Goal: Book appointment/travel/reservation

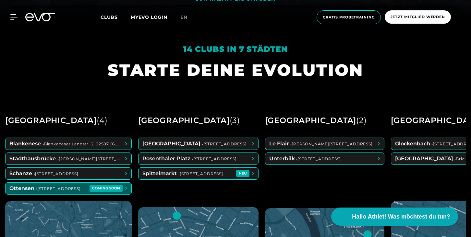
click at [41, 186] on span at bounding box center [69, 189] width 126 height 12
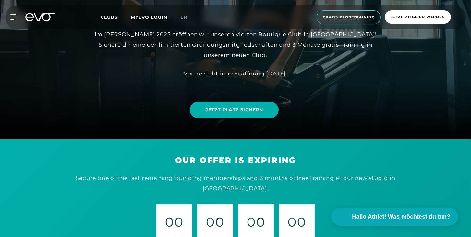
scroll to position [97, 0]
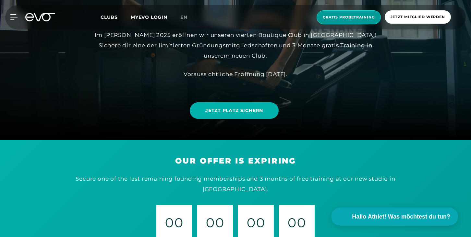
click at [360, 24] on span "Gratis Probetraining" at bounding box center [349, 17] width 64 height 14
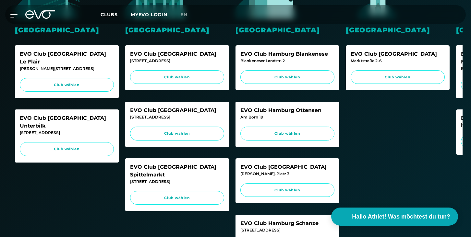
scroll to position [215, 0]
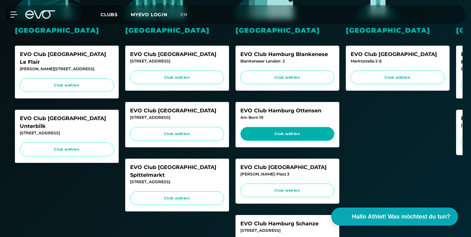
click at [289, 136] on span "Club wählen" at bounding box center [288, 134] width 82 height 6
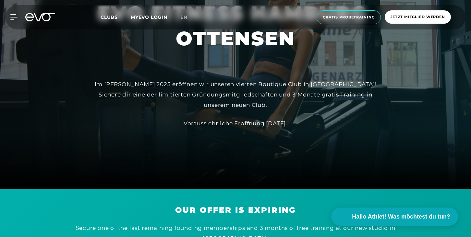
scroll to position [59, 0]
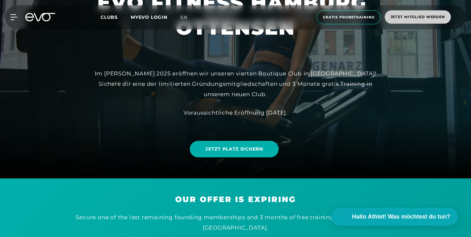
click at [408, 13] on span "Jetzt Mitglied werden" at bounding box center [418, 16] width 66 height 13
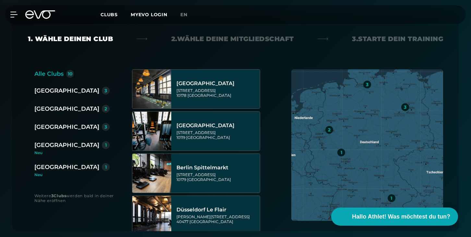
scroll to position [131, 0]
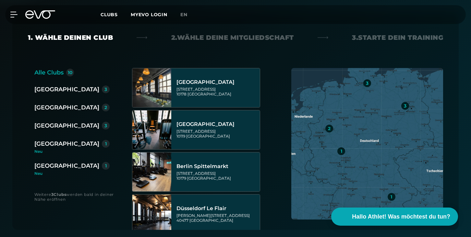
click at [53, 127] on div "[GEOGRAPHIC_DATA]" at bounding box center [66, 125] width 65 height 9
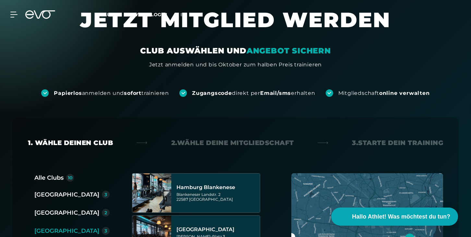
scroll to position [0, 0]
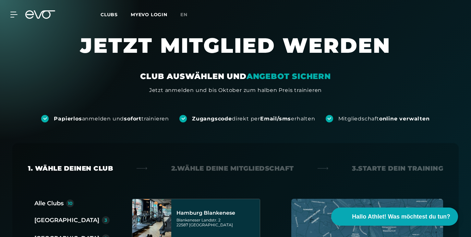
click at [41, 16] on icon at bounding box center [40, 14] width 30 height 8
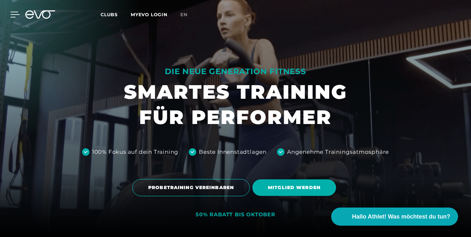
click at [11, 16] on icon at bounding box center [14, 15] width 9 height 6
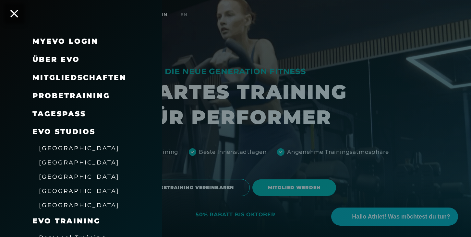
click at [59, 175] on span "[GEOGRAPHIC_DATA]" at bounding box center [79, 177] width 80 height 7
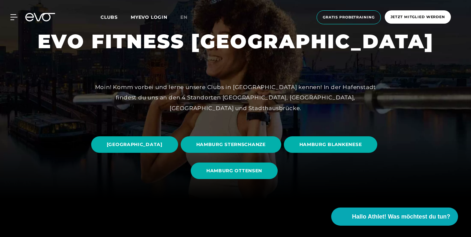
scroll to position [38, 0]
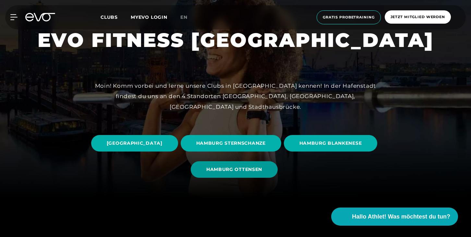
click at [259, 165] on span "HAMBURG OTTENSEN" at bounding box center [234, 170] width 87 height 17
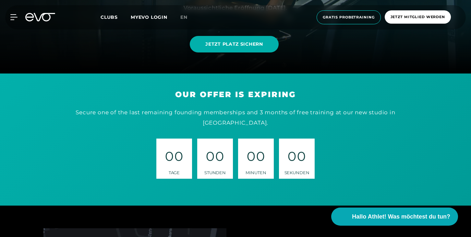
scroll to position [193, 0]
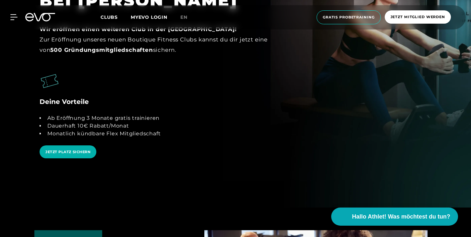
scroll to position [1286, 0]
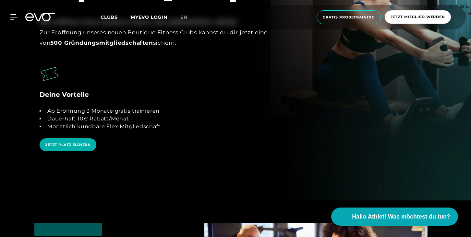
click at [37, 15] on icon at bounding box center [40, 17] width 30 height 8
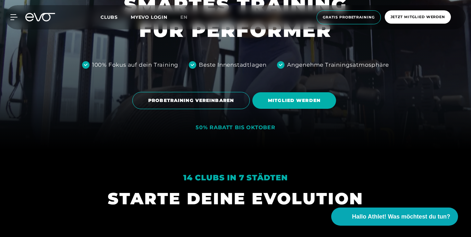
scroll to position [101, 0]
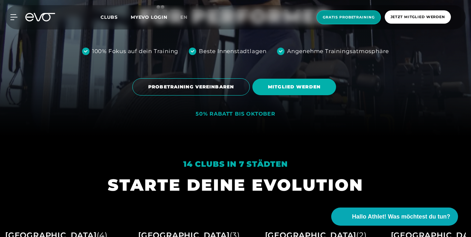
click at [345, 17] on span "Gratis Probetraining" at bounding box center [349, 18] width 52 height 6
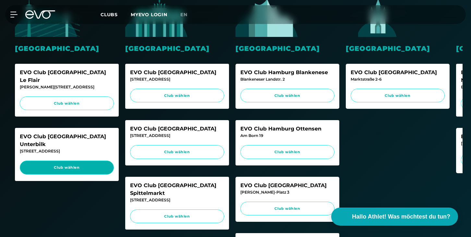
click at [70, 161] on link "Club wählen" at bounding box center [67, 168] width 94 height 14
